Goal: Task Accomplishment & Management: Use online tool/utility

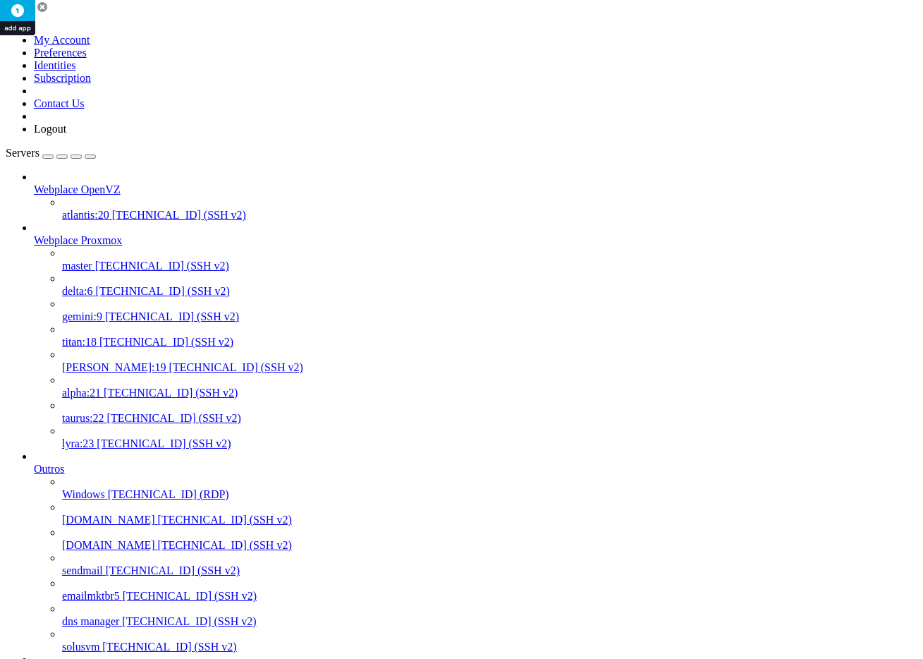
scroll to position [849, 0]
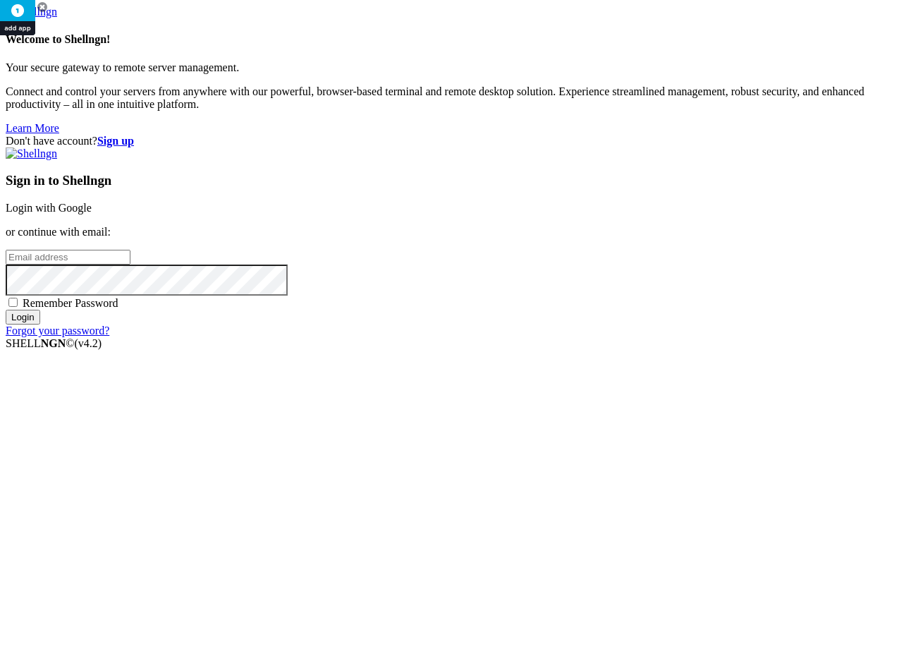
type input "[PERSON_NAME][EMAIL_ADDRESS][DOMAIN_NAME]"
click at [40, 324] on input "Login" at bounding box center [23, 317] width 35 height 15
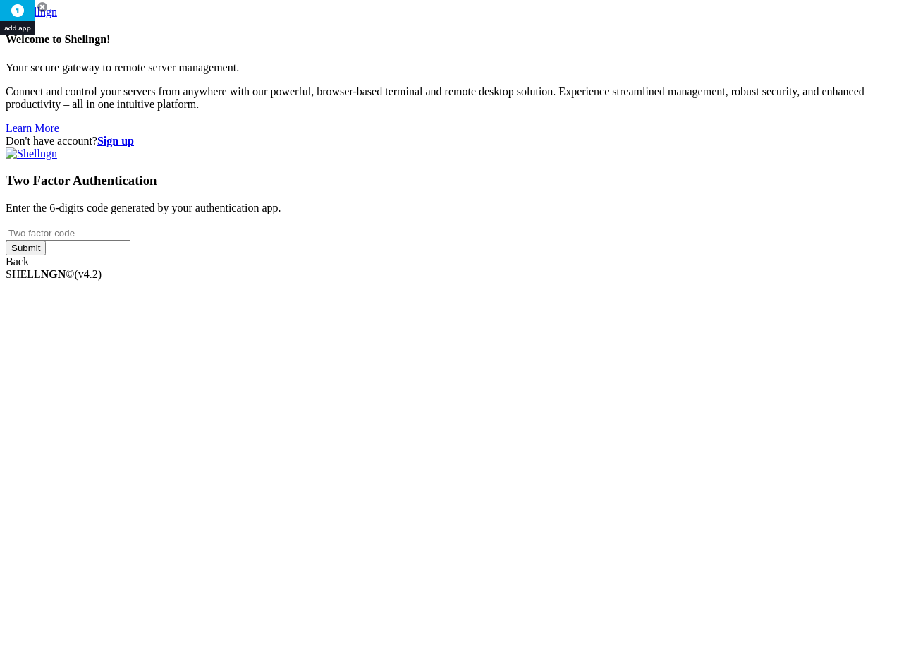
click at [130, 240] on input "number" at bounding box center [68, 233] width 125 height 15
type input "605586"
click at [6, 240] on input "Submit" at bounding box center [26, 247] width 40 height 15
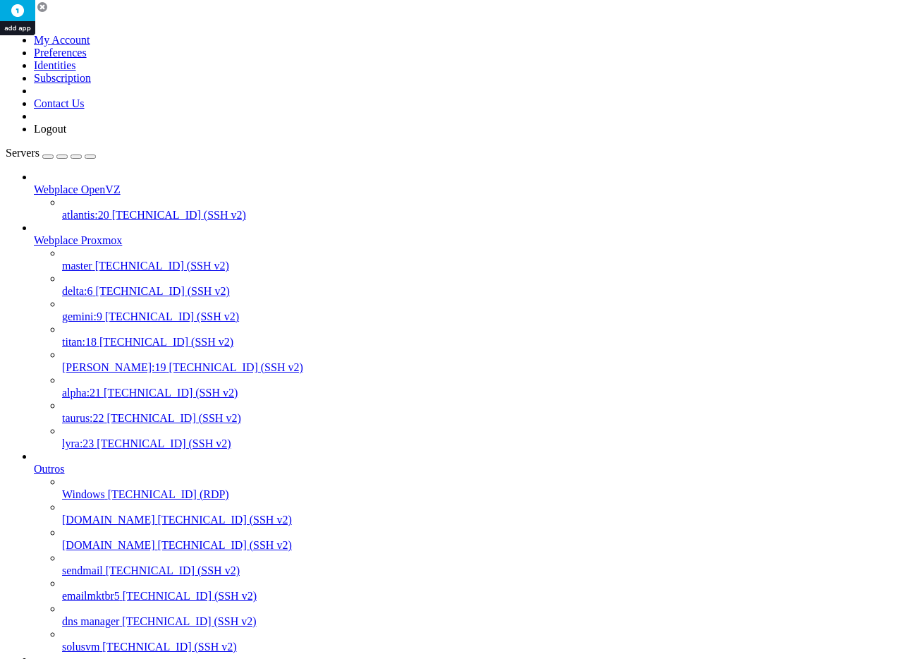
scroll to position [12, 0]
